Goal: Task Accomplishment & Management: Manage account settings

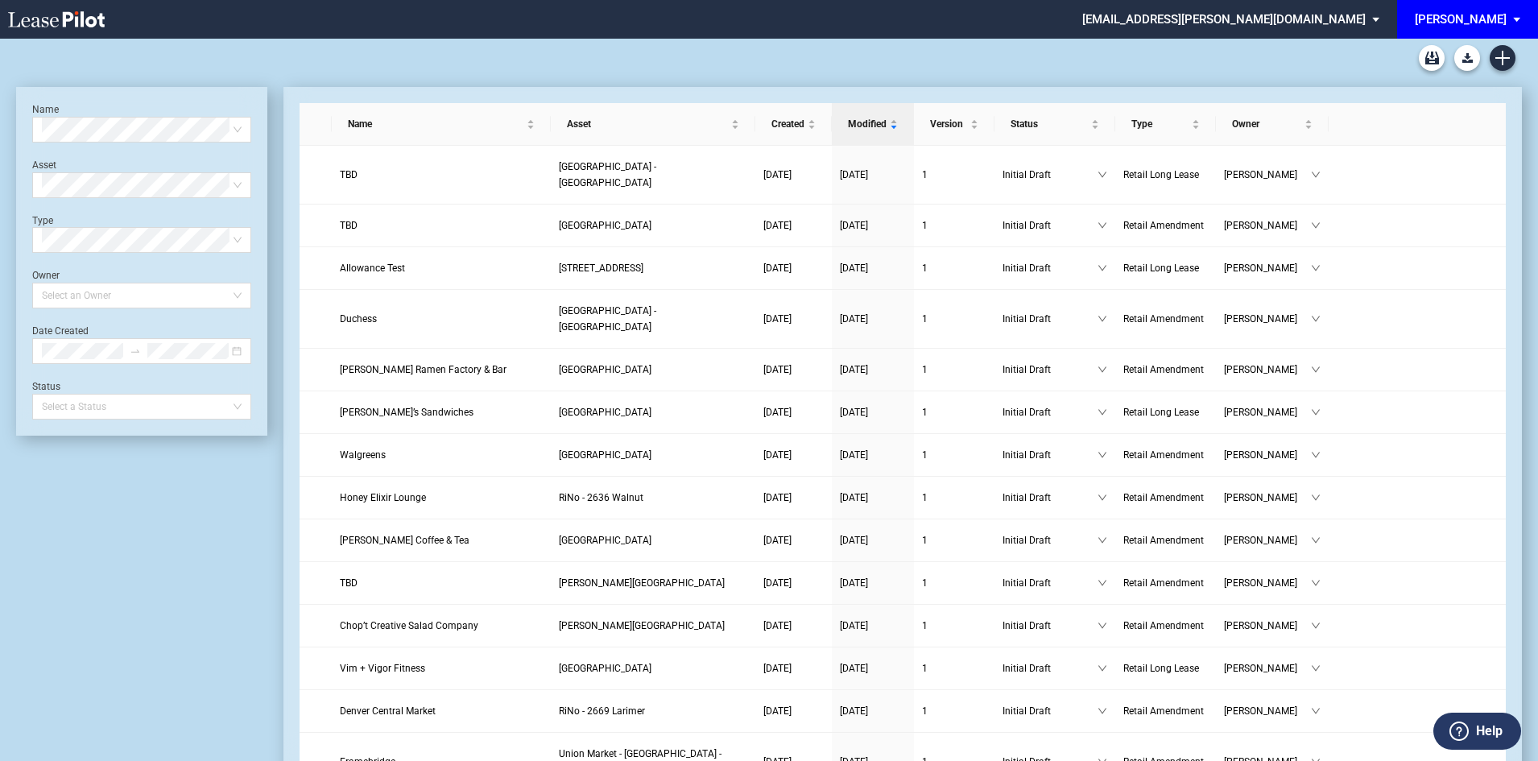
click at [1506, 19] on div "[PERSON_NAME]" at bounding box center [1461, 19] width 92 height 14
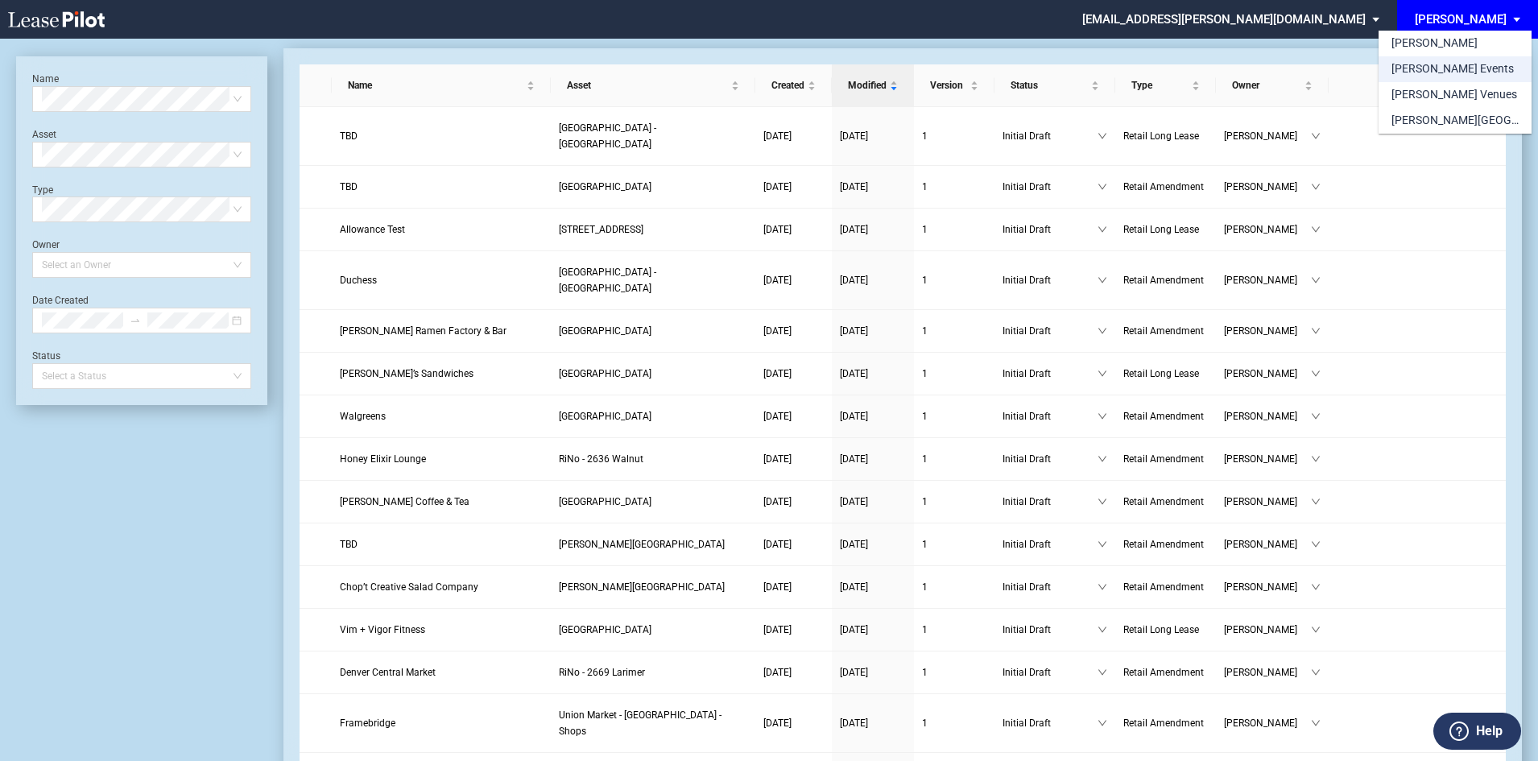
click at [1461, 67] on div "[PERSON_NAME] Events" at bounding box center [1453, 69] width 122 height 16
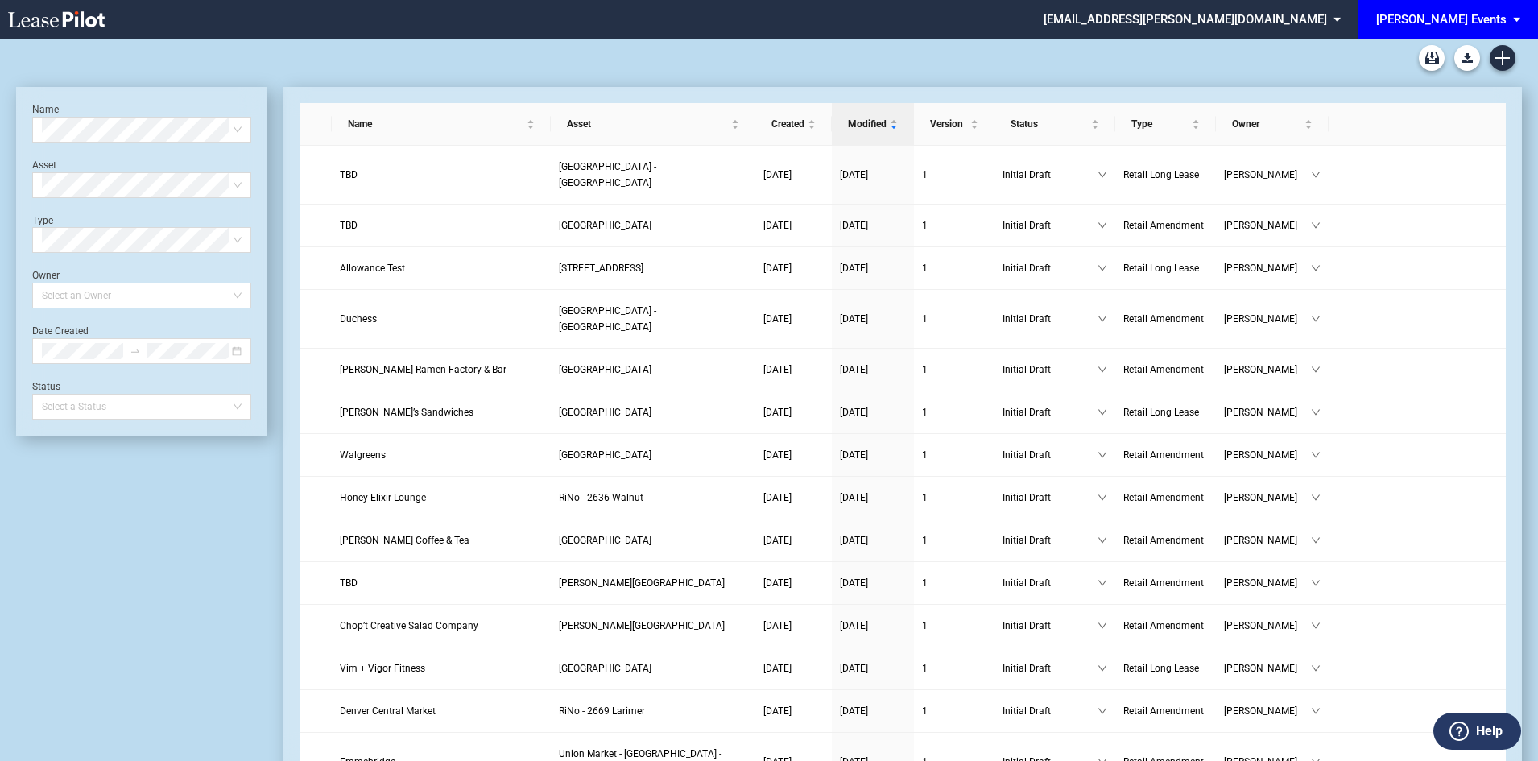
scroll to position [39, 0]
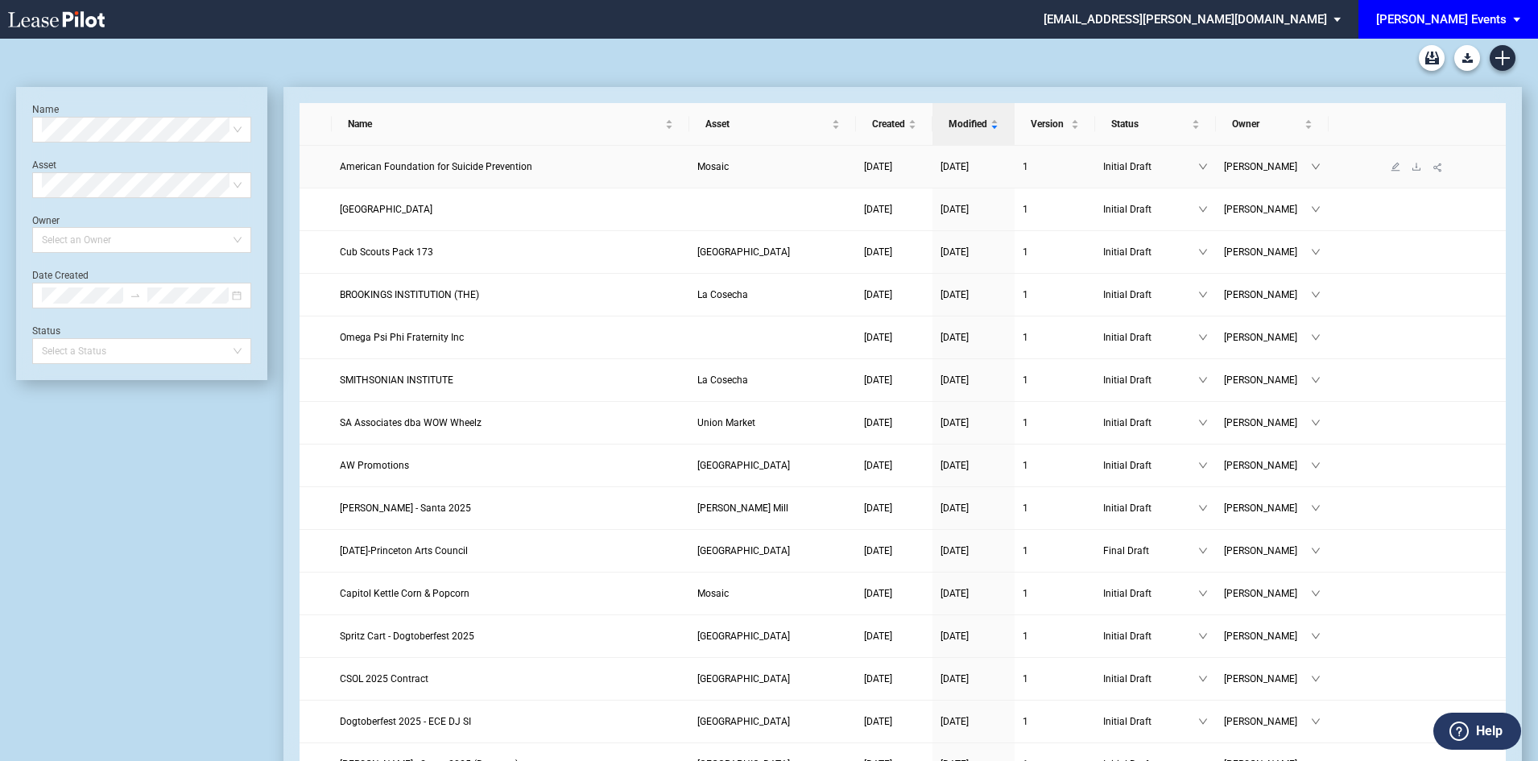
click at [433, 170] on span "American Foundation for Suicide Prevention" at bounding box center [436, 166] width 193 height 11
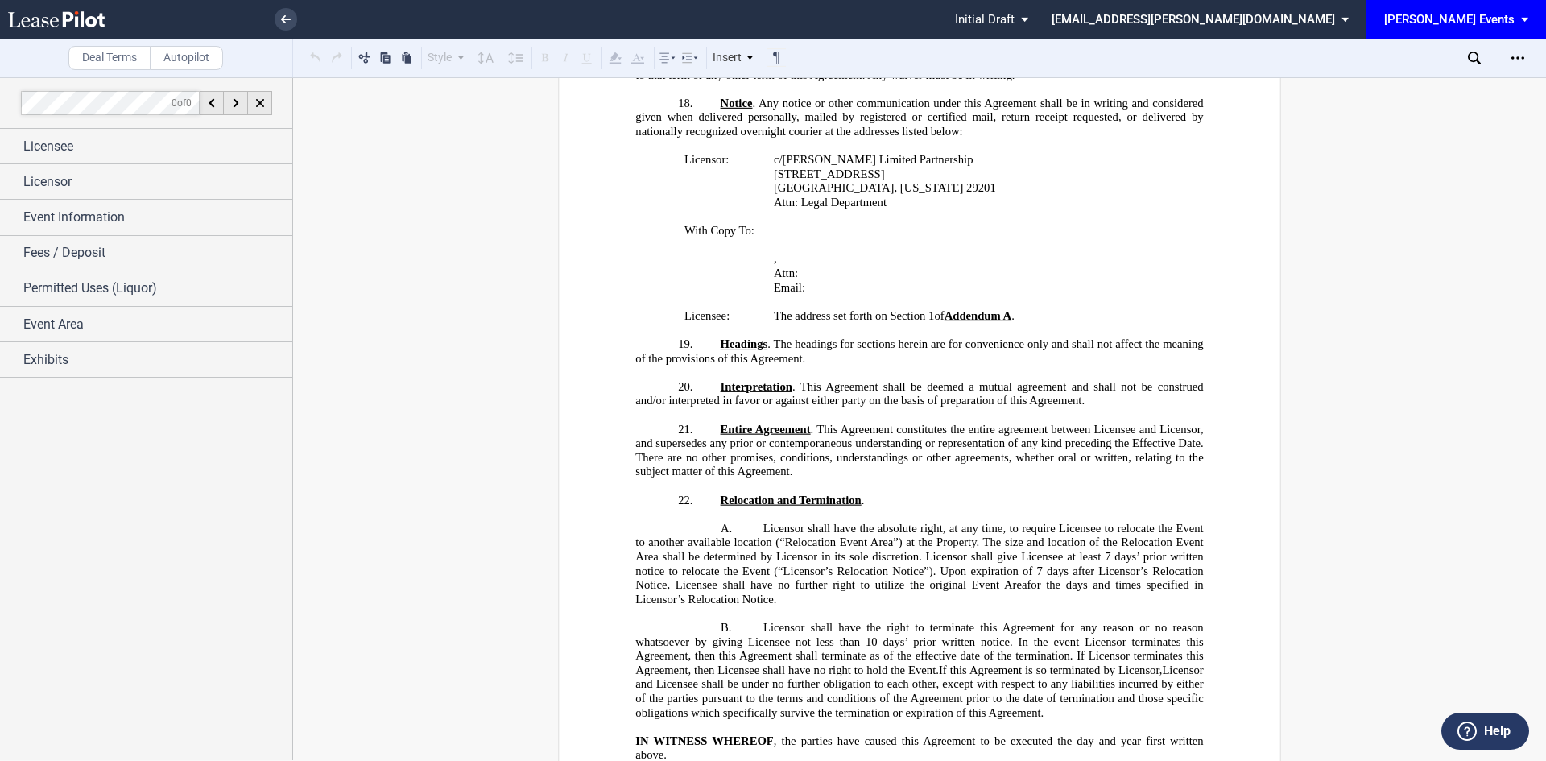
scroll to position [2014, 0]
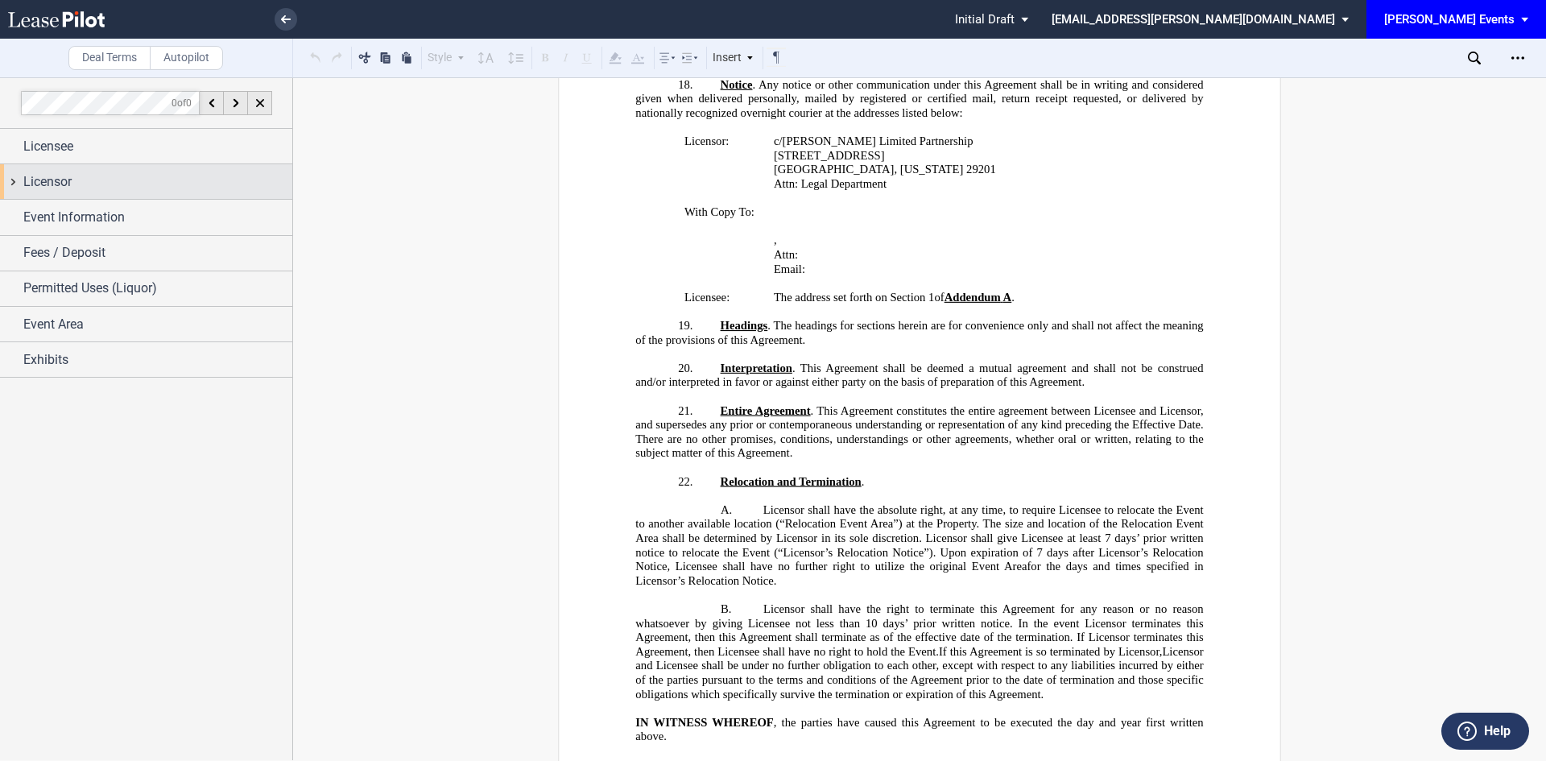
click at [156, 190] on div "Licensor" at bounding box center [157, 181] width 269 height 19
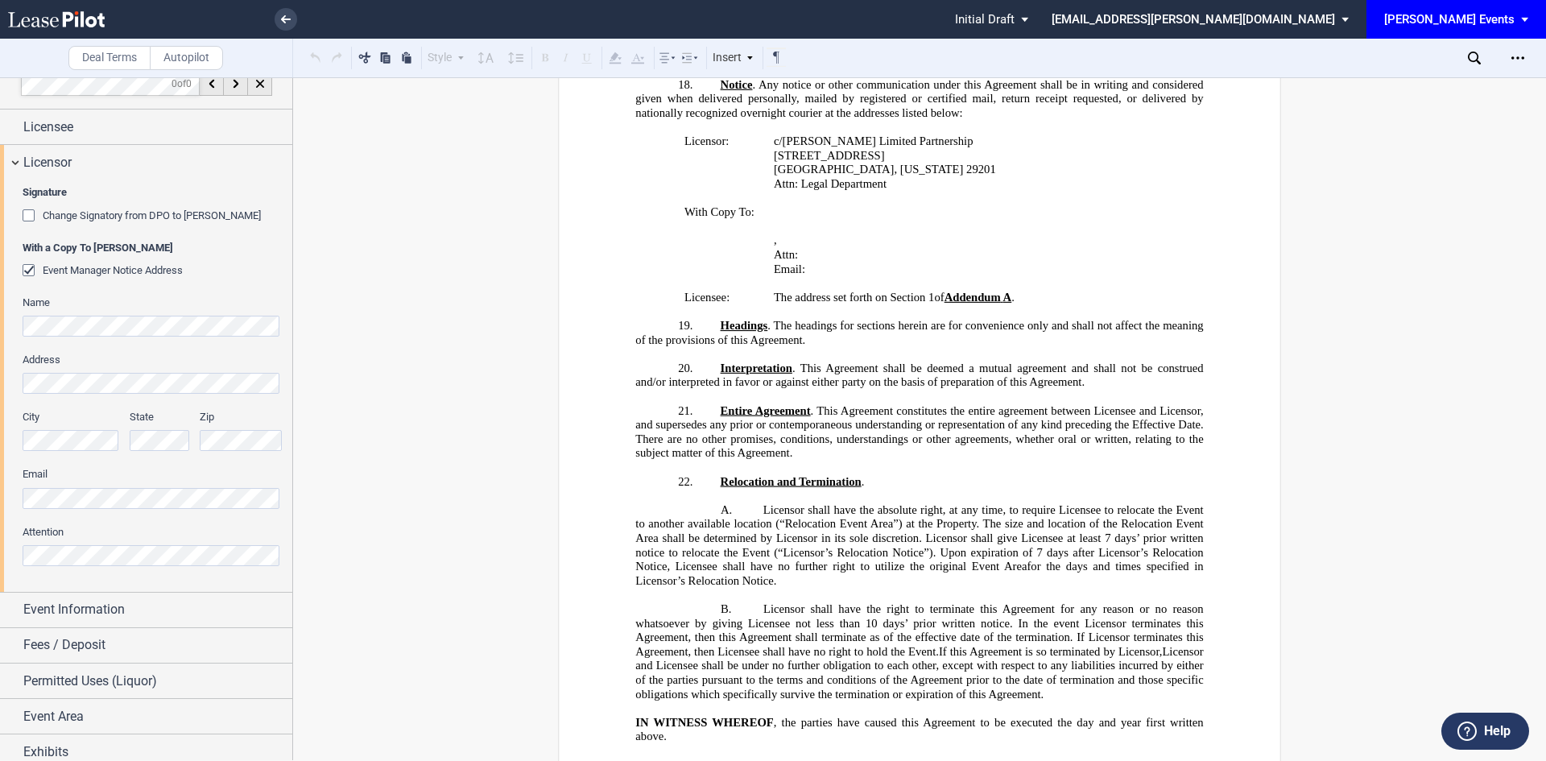
scroll to position [30, 0]
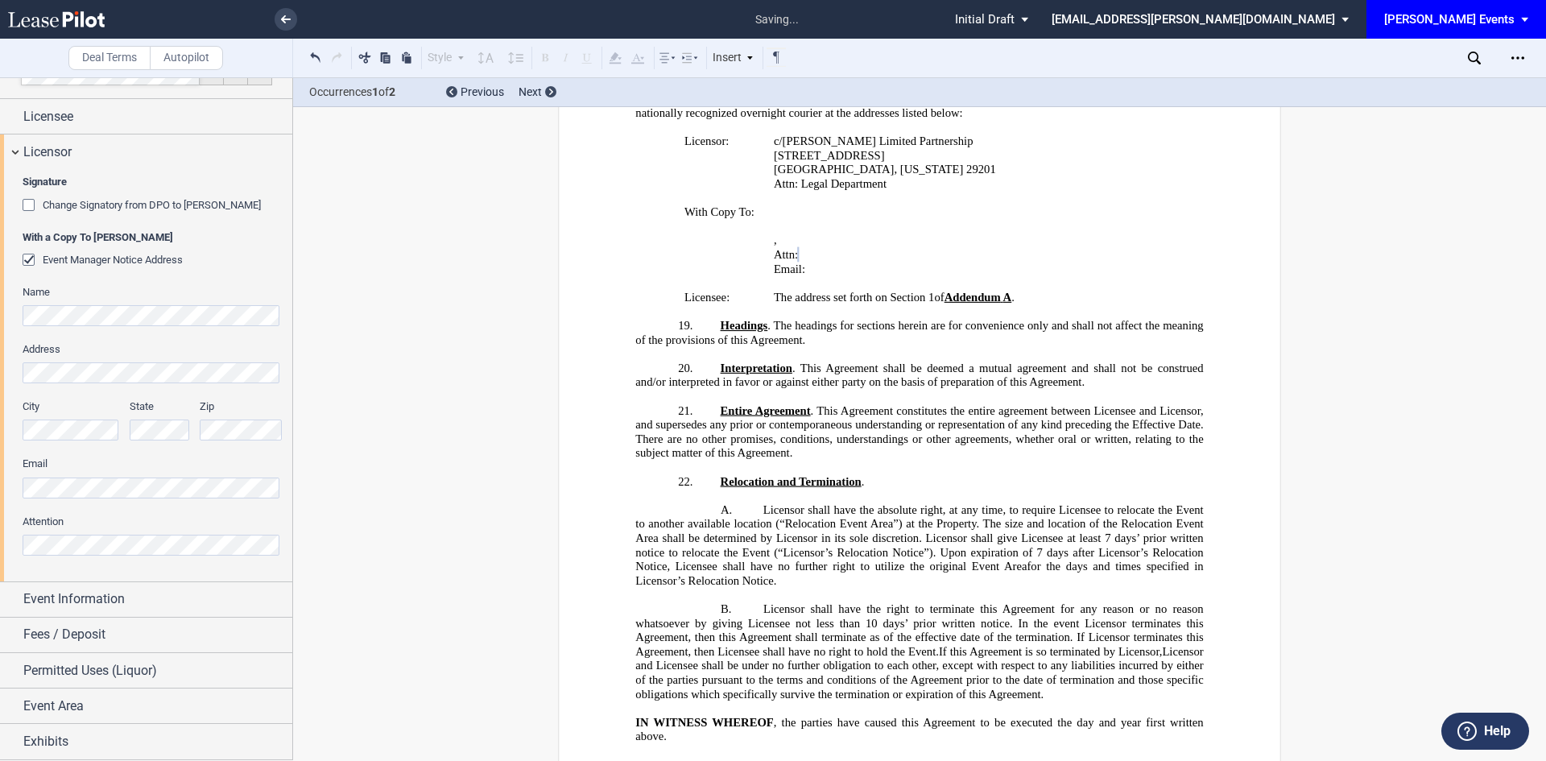
click at [3, 487] on div "Signature Change Signatory from DPO to Jodie W. McLean With a Copy To EDENS Eve…" at bounding box center [146, 375] width 292 height 412
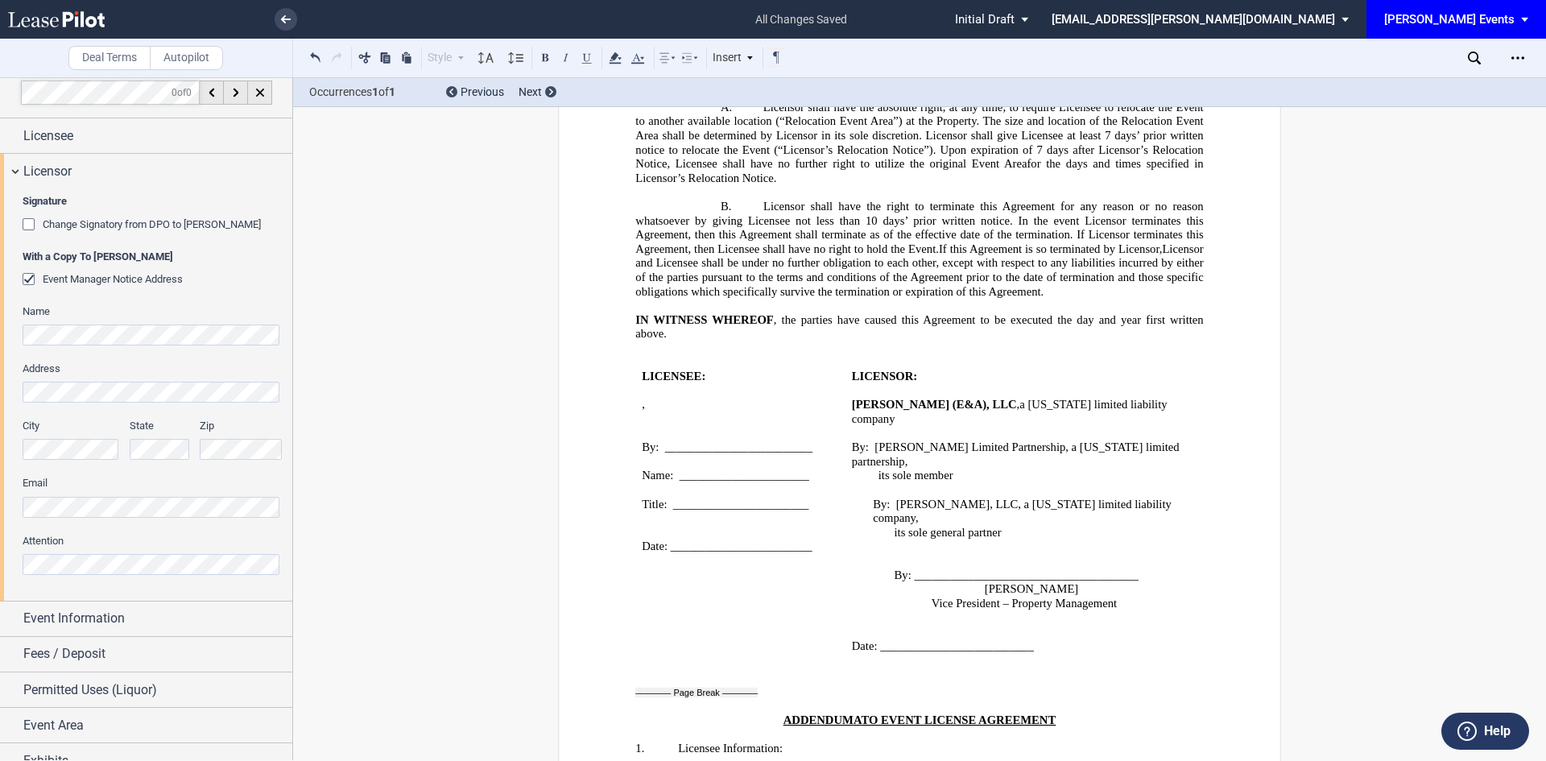
scroll to position [0, 0]
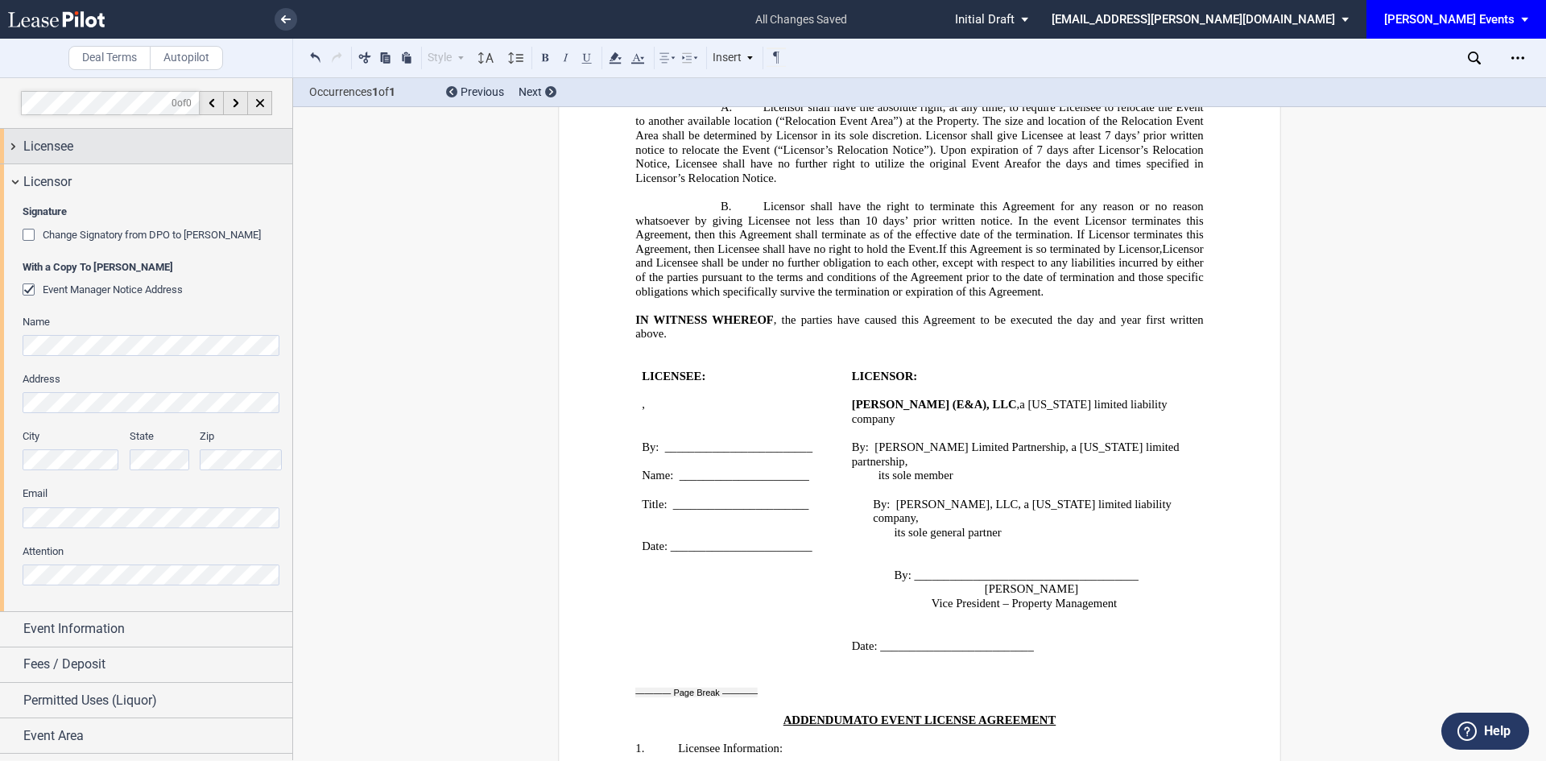
click at [93, 141] on div "Licensee" at bounding box center [157, 146] width 269 height 19
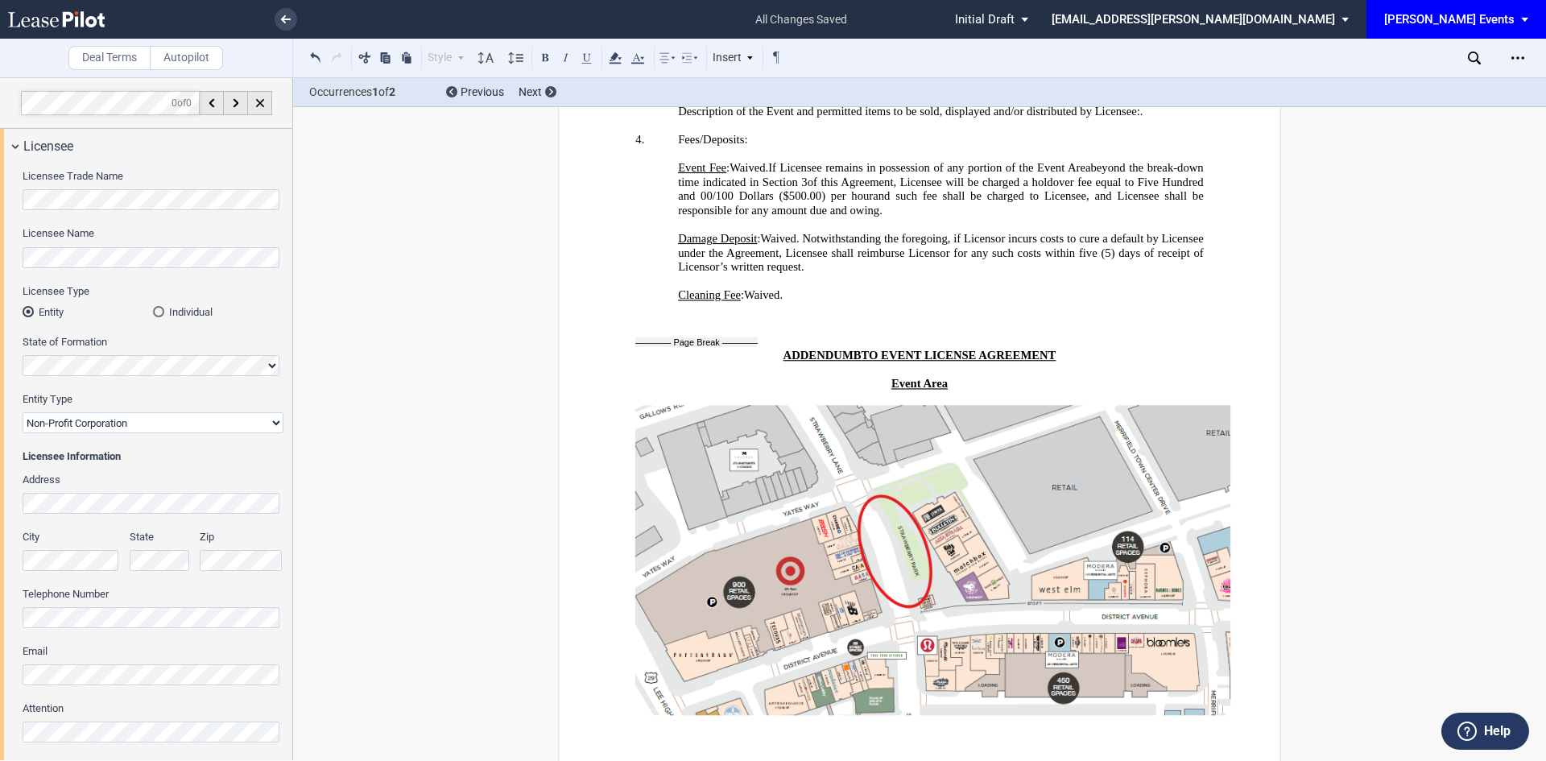
scroll to position [3466, 0]
click at [288, 23] on link at bounding box center [286, 19] width 23 height 23
